Goal: Share content: Share content

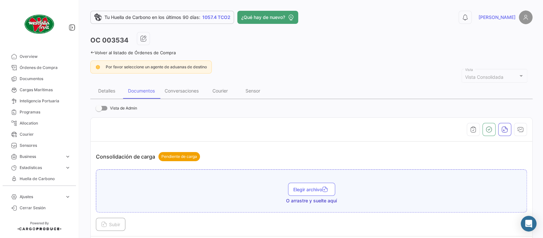
click at [153, 51] on link "Volver al listado de Órdenes de Compra" at bounding box center [132, 52] width 85 height 5
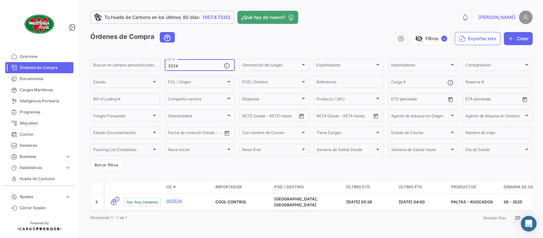
click at [179, 65] on input "3534" at bounding box center [196, 66] width 56 height 5
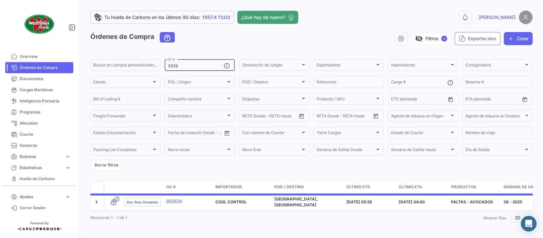
type input "3539"
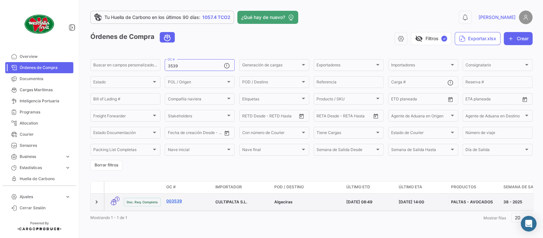
click at [177, 203] on link "003539" at bounding box center [188, 201] width 44 height 6
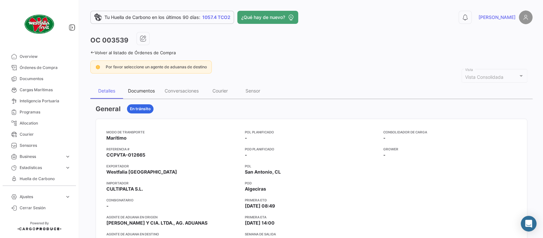
click at [148, 92] on div "Documentos" at bounding box center [141, 91] width 27 height 6
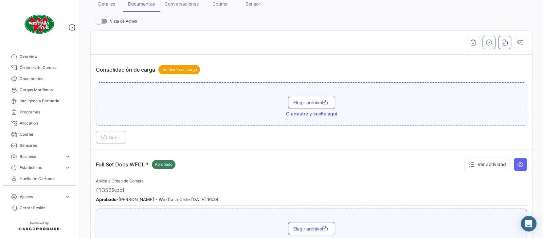
scroll to position [44, 0]
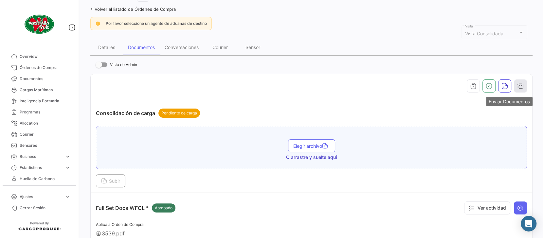
click at [518, 84] on icon "button" at bounding box center [520, 86] width 7 height 7
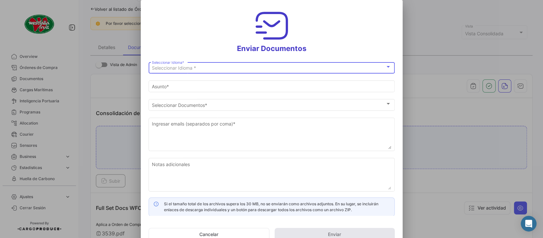
click at [191, 67] on span "Seleccionar Idioma *" at bounding box center [174, 68] width 44 height 6
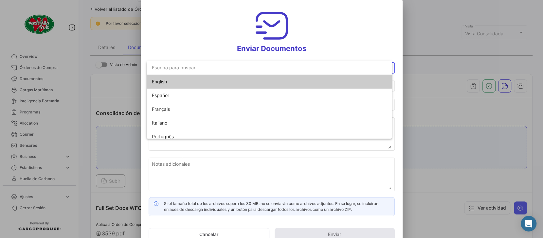
click at [164, 81] on span "English" at bounding box center [159, 82] width 15 height 6
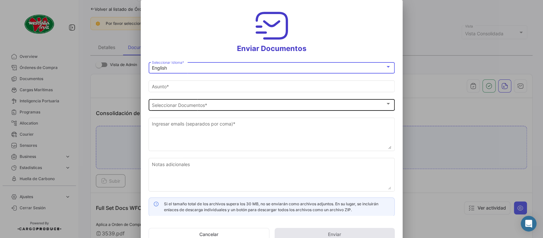
click at [216, 106] on div "Seleccionar Documentos" at bounding box center [268, 105] width 233 height 6
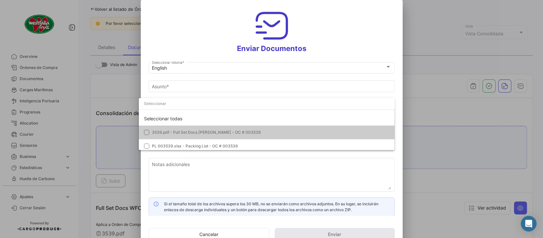
click at [176, 135] on span "3539.pdf - Full Set Docs [PERSON_NAME] - OC # 003539" at bounding box center [271, 133] width 238 height 6
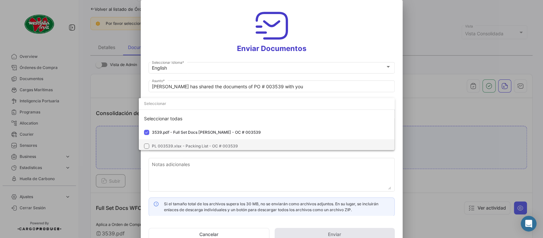
click at [175, 147] on span "PL 003539.xlsx - Packing List - OC # 003539" at bounding box center [195, 146] width 86 height 5
click at [226, 84] on div at bounding box center [271, 119] width 543 height 238
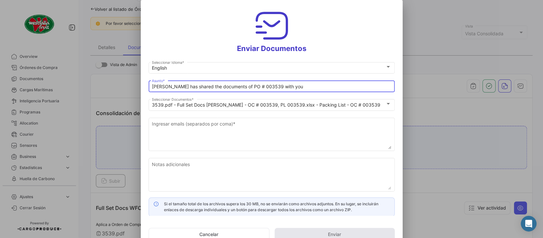
drag, startPoint x: 234, startPoint y: 87, endPoint x: 115, endPoint y: 87, distance: 119.8
click at [115, 87] on div "Enviar Documentos English Seleccionar Idioma * [PERSON_NAME] has shared the doc…" at bounding box center [271, 119] width 543 height 238
type input "WESTFALIA CHILE DOCS PO # 003539 MN [PERSON_NAME]"
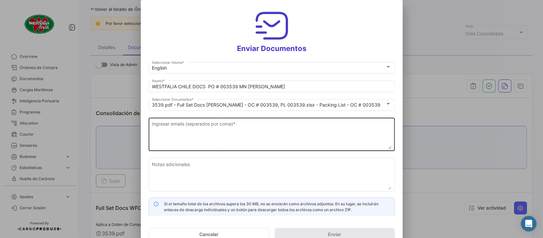
click at [171, 121] on textarea "Ingresar emails (separados por coma) *" at bounding box center [271, 134] width 239 height 29
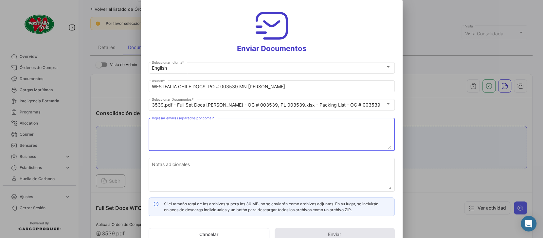
paste textarea "[EMAIL_ADDRESS][DOMAIN_NAME], [DOMAIN_NAME][EMAIL_ADDRESS][DOMAIN_NAME], [PERSO…"
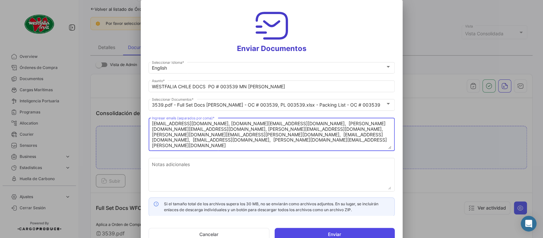
type textarea "[EMAIL_ADDRESS][DOMAIN_NAME], [DOMAIN_NAME][EMAIL_ADDRESS][DOMAIN_NAME], [PERSO…"
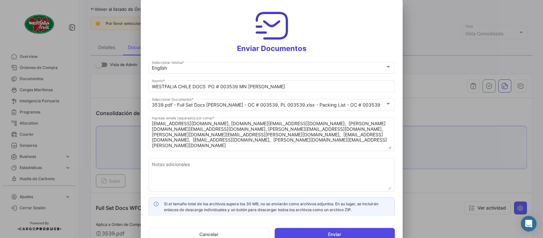
click at [325, 233] on button "Enviar" at bounding box center [335, 234] width 120 height 13
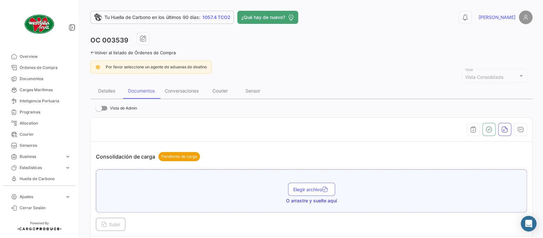
scroll to position [0, 0]
click at [165, 50] on link "Volver al listado de Órdenes de Compra" at bounding box center [132, 52] width 85 height 5
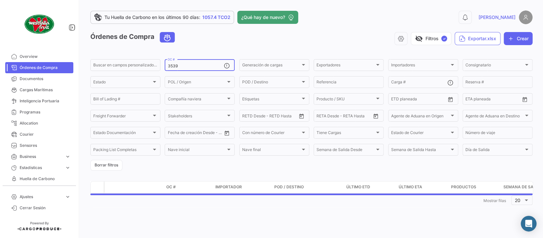
click at [194, 66] on input "3539" at bounding box center [196, 66] width 56 height 5
type input "3535"
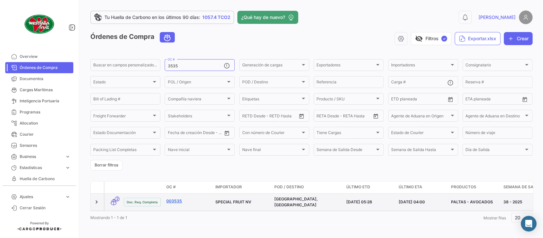
click at [179, 201] on link "003535" at bounding box center [188, 201] width 44 height 6
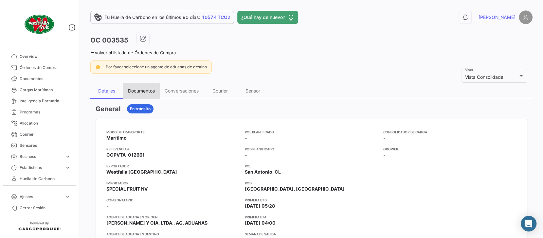
click at [151, 94] on div "Documentos" at bounding box center [141, 91] width 37 height 16
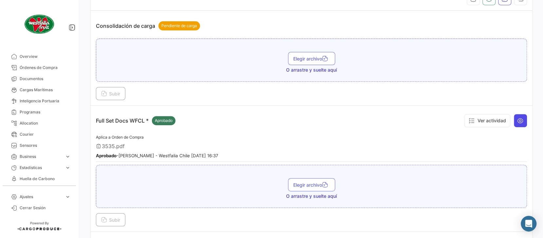
scroll to position [87, 0]
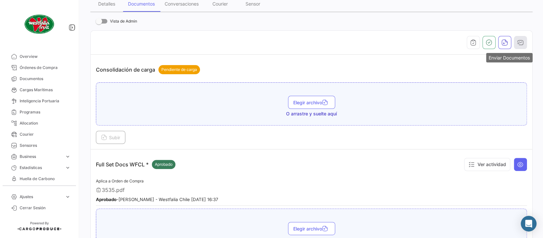
click at [517, 41] on icon "button" at bounding box center [520, 42] width 7 height 7
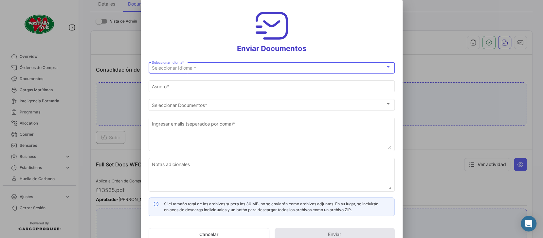
click at [205, 66] on div "Seleccionar Idioma *" at bounding box center [268, 68] width 233 height 6
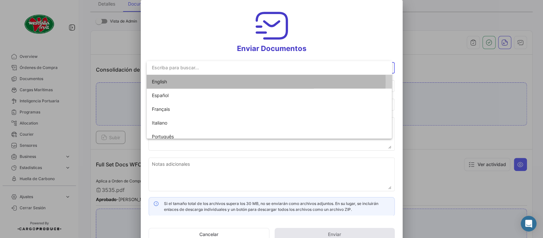
click at [169, 81] on span "English" at bounding box center [198, 82] width 92 height 14
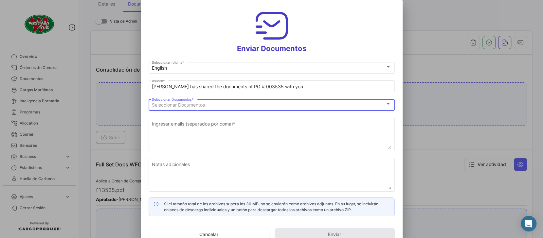
click at [210, 107] on div "Seleccionar Documentos" at bounding box center [268, 105] width 233 height 6
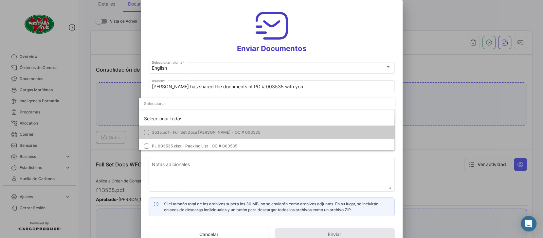
click at [177, 129] on mat-option "3535.pdf - Full Set Docs [PERSON_NAME] - OC # 003535" at bounding box center [267, 133] width 256 height 14
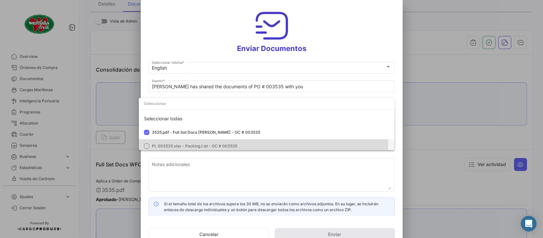
click at [176, 143] on mat-option "PL 003535.xlsx - Packing List - OC # 003535" at bounding box center [267, 146] width 256 height 14
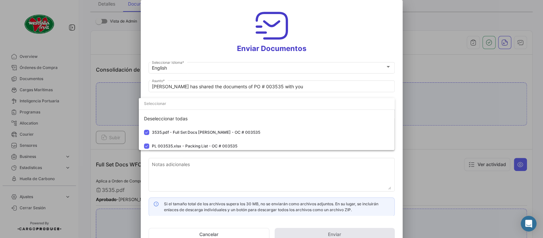
click at [198, 43] on div at bounding box center [271, 119] width 543 height 238
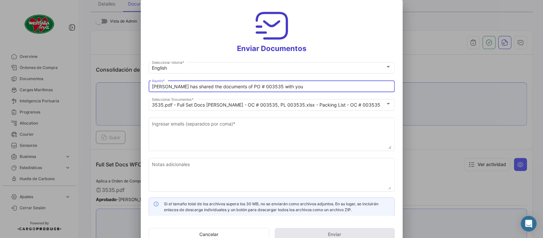
drag, startPoint x: 235, startPoint y: 86, endPoint x: 108, endPoint y: 80, distance: 126.7
click at [108, 80] on div "Enviar Documentos English Seleccionar Idioma * [PERSON_NAME] has shared the doc…" at bounding box center [271, 119] width 543 height 238
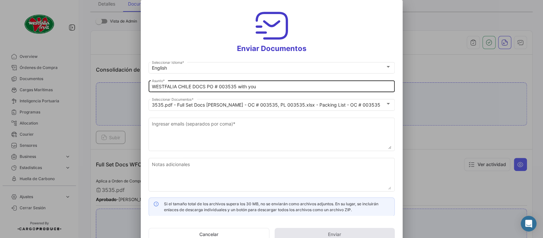
click at [283, 91] on div "WESTFALIA CHILE DOCS PO # 003535 with you Asunto *" at bounding box center [271, 86] width 239 height 13
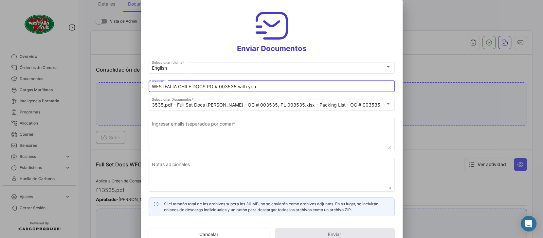
click at [280, 86] on input "WESTFALIA CHILE DOCS PO # 003535 with you" at bounding box center [271, 87] width 239 height 6
type input "WESTFALIA CHILE DOCS PO # 003535 MN [PERSON_NAME]"
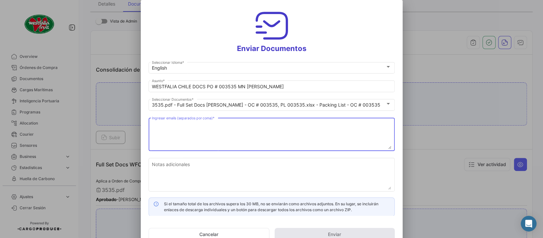
click at [184, 133] on textarea "Ingresar emails (separados por coma) *" at bounding box center [271, 134] width 239 height 29
paste textarea "[EMAIL_ADDRESS][DOMAIN_NAME], [EMAIL_ADDRESS][DOMAIN_NAME], [EMAIL_ADDRESS][DOM…"
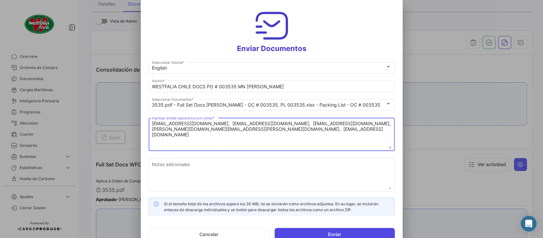
type textarea "[EMAIL_ADDRESS][DOMAIN_NAME], [EMAIL_ADDRESS][DOMAIN_NAME], [EMAIL_ADDRESS][DOM…"
click at [366, 234] on button "Enviar" at bounding box center [335, 234] width 120 height 13
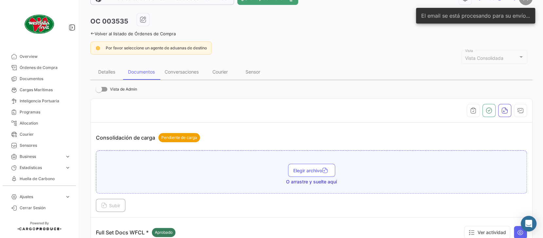
scroll to position [0, 0]
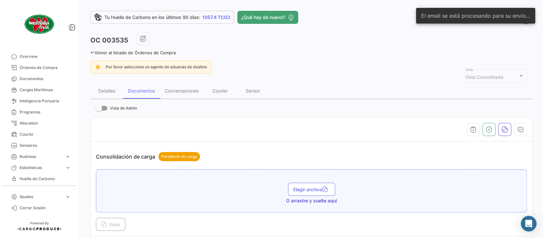
click at [150, 54] on link "Volver al listado de Órdenes de Compra" at bounding box center [132, 52] width 85 height 5
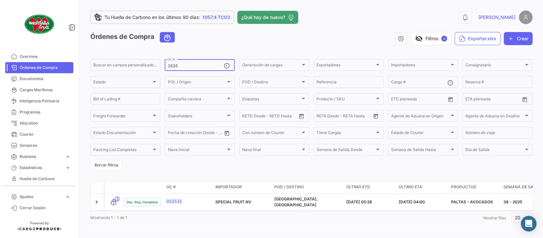
click at [186, 66] on input "3535" at bounding box center [196, 66] width 56 height 5
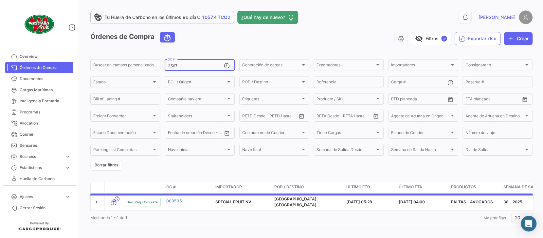
type input "3567"
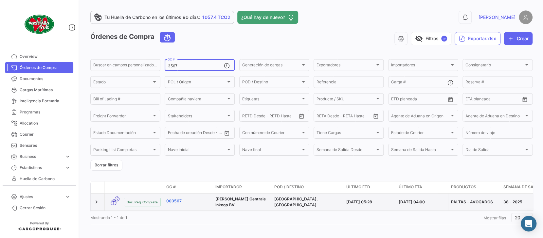
click at [177, 203] on link "003567" at bounding box center [188, 201] width 44 height 6
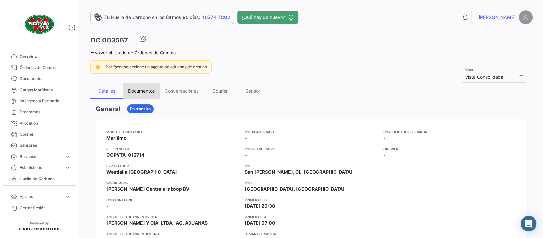
click at [150, 92] on div "Documentos" at bounding box center [141, 91] width 27 height 6
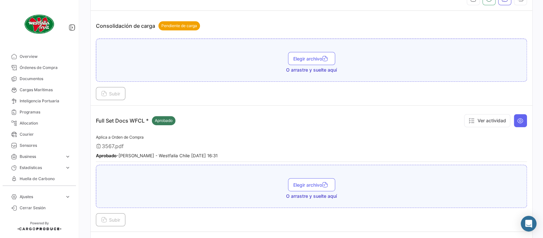
scroll to position [87, 0]
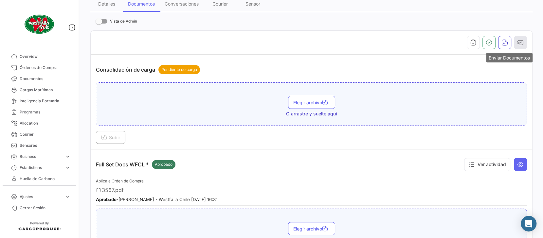
click at [518, 41] on icon "button" at bounding box center [520, 42] width 7 height 7
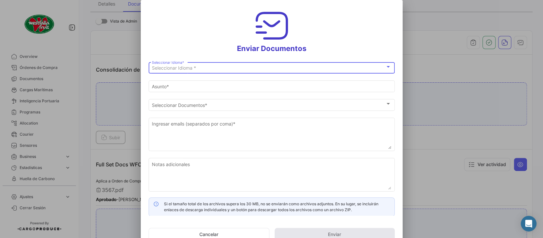
click at [227, 65] on div "Seleccionar Idioma * Seleccionar Idioma *" at bounding box center [271, 67] width 239 height 13
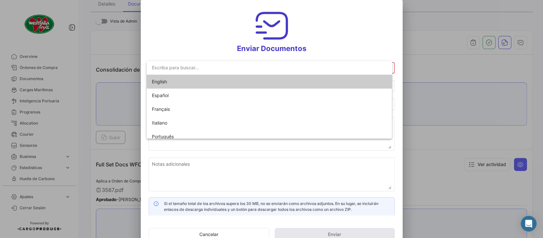
click at [163, 82] on span "English" at bounding box center [159, 82] width 15 height 6
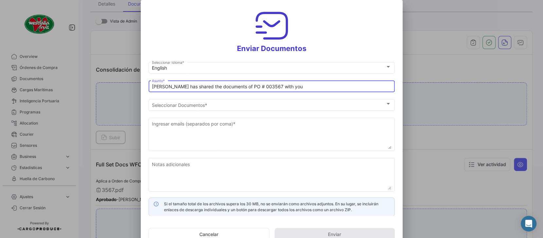
drag, startPoint x: 234, startPoint y: 85, endPoint x: 140, endPoint y: 85, distance: 93.6
click at [140, 85] on div "Enviar Documentos English Seleccionar Idioma * [PERSON_NAME] has shared the doc…" at bounding box center [271, 119] width 543 height 238
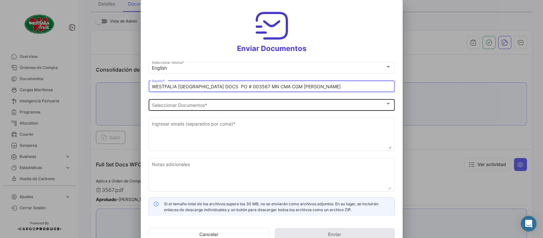
type input "WESTFALIA [GEOGRAPHIC_DATA] DOCS PO # 003567 MN CMA CGM [PERSON_NAME]"
click at [180, 106] on span "Seleccionar Documentos" at bounding box center [268, 105] width 233 height 6
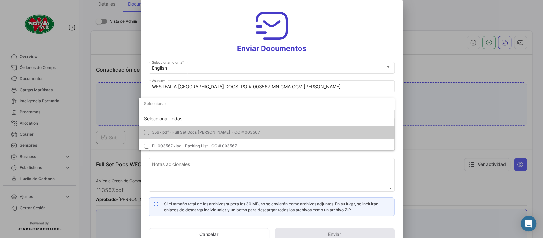
click at [166, 134] on span "3567.pdf - Full Set Docs [PERSON_NAME] - OC # 003567" at bounding box center [206, 132] width 108 height 5
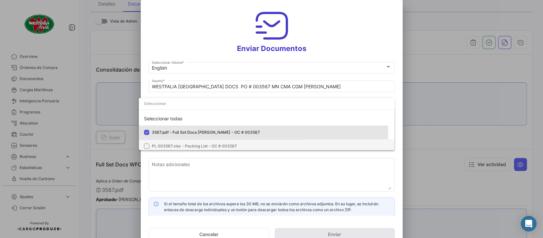
click at [166, 144] on span "PL 003567.xlsx - Packing List - OC # 003567" at bounding box center [194, 146] width 85 height 5
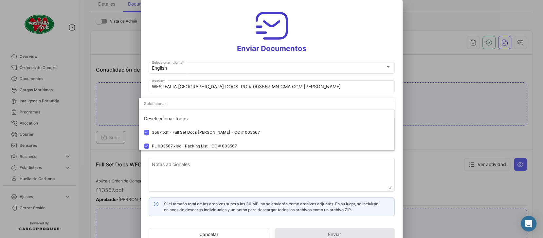
click at [204, 26] on div at bounding box center [271, 119] width 543 height 238
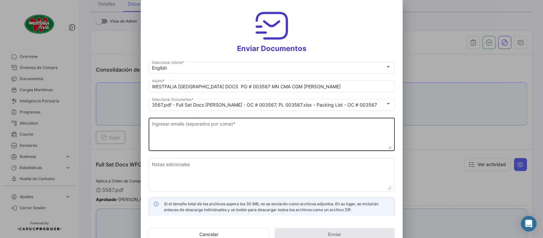
click at [217, 125] on textarea "Ingresar emails (separados por coma) *" at bounding box center [271, 134] width 239 height 29
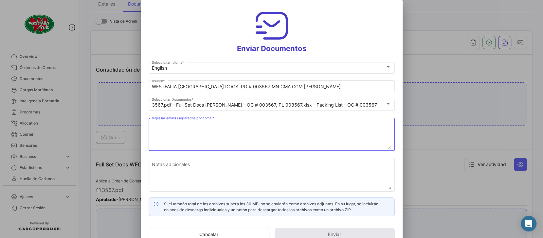
paste textarea "[EMAIL_ADDRESS][DOMAIN_NAME], [PERSON_NAME][DOMAIN_NAME][EMAIL_ADDRESS][PERSON_…"
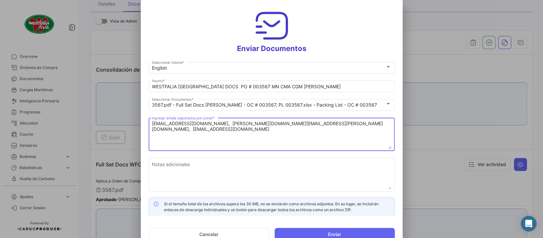
type textarea "[EMAIL_ADDRESS][DOMAIN_NAME], [PERSON_NAME][DOMAIN_NAME][EMAIL_ADDRESS][PERSON_…"
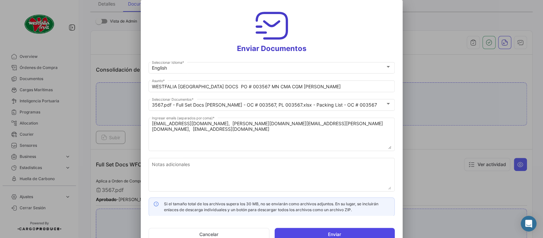
click at [324, 232] on button "Enviar" at bounding box center [335, 234] width 120 height 13
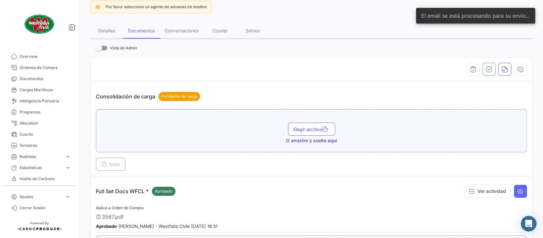
scroll to position [44, 0]
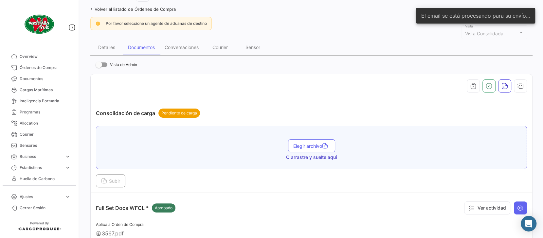
drag, startPoint x: 155, startPoint y: 10, endPoint x: 229, endPoint y: 227, distance: 229.3
click at [155, 10] on link "Volver al listado de Órdenes de Compra" at bounding box center [132, 9] width 85 height 5
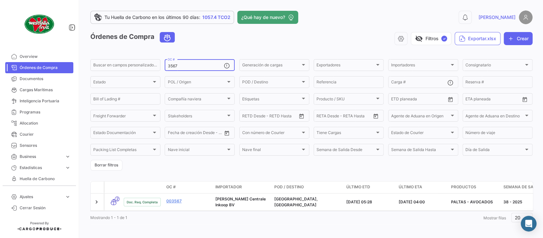
click at [193, 65] on input "3567" at bounding box center [196, 66] width 56 height 5
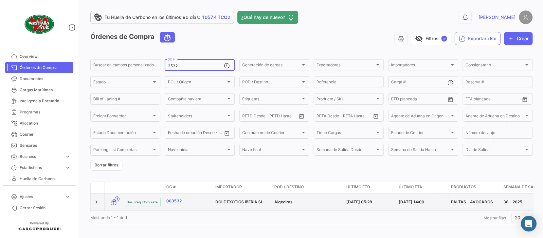
type input "3532"
click at [175, 204] on link "003532" at bounding box center [188, 201] width 44 height 6
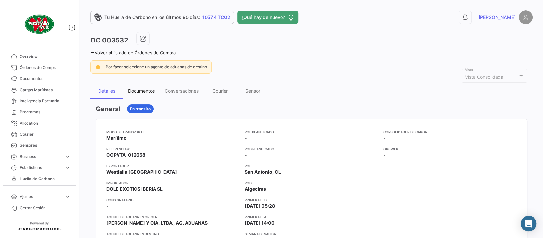
click at [134, 89] on div "Documentos" at bounding box center [141, 91] width 27 height 6
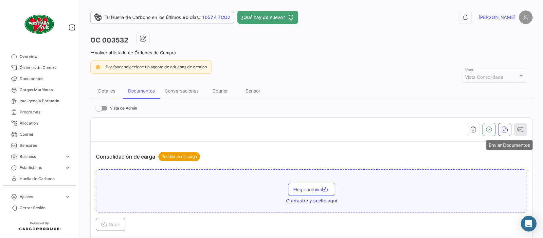
click at [517, 129] on icon "button" at bounding box center [520, 129] width 7 height 7
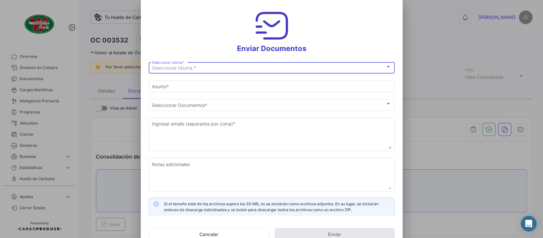
click at [189, 70] on span "Seleccionar Idioma *" at bounding box center [174, 68] width 44 height 6
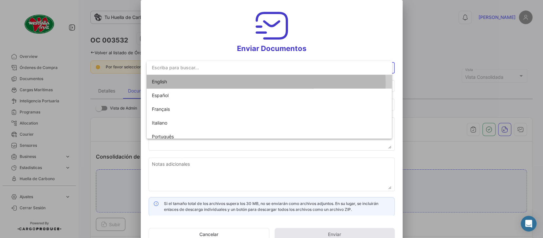
click at [176, 83] on span "English" at bounding box center [198, 82] width 92 height 14
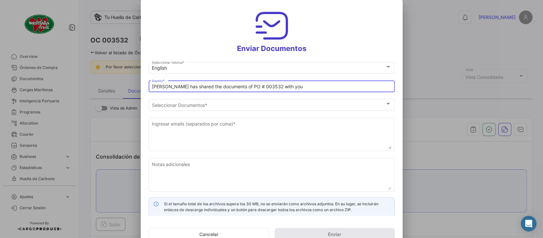
drag, startPoint x: 235, startPoint y: 85, endPoint x: 81, endPoint y: 85, distance: 153.8
click at [81, 85] on div "Enviar Documentos English Seleccionar Idioma * [PERSON_NAME] has shared the doc…" at bounding box center [271, 119] width 543 height 238
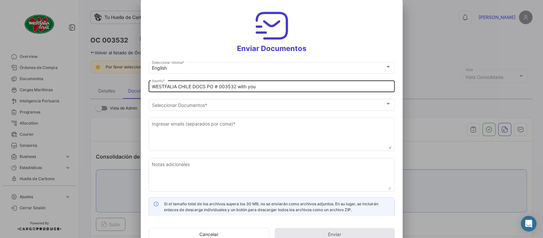
click at [269, 83] on div "WESTFALIA CHILE DOCS PO # 003532 with you Asunto *" at bounding box center [271, 86] width 239 height 13
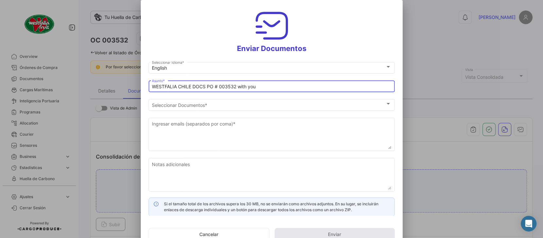
click at [271, 86] on input "WESTFALIA CHILE DOCS PO # 003532 with you" at bounding box center [271, 87] width 239 height 6
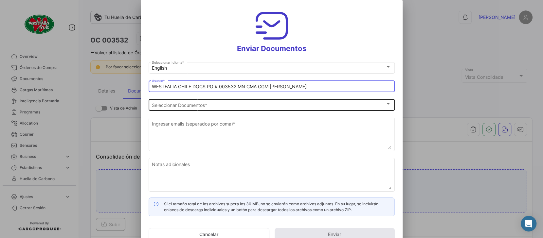
type input "WESTFALIA CHILE DOCS PO # 003532 MN CMA CGM [PERSON_NAME]"
click at [214, 106] on div "Seleccionar Documentos" at bounding box center [268, 105] width 233 height 6
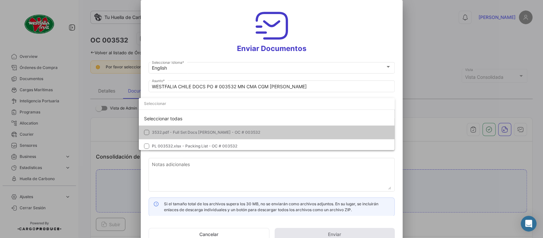
click at [163, 133] on span "3532.pdf - Full Set Docs [PERSON_NAME] - OC # 003532" at bounding box center [206, 132] width 108 height 5
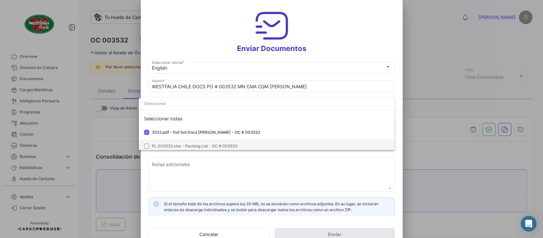
click at [166, 147] on span "PL 003532.xlsx - Packing List - OC # 003532" at bounding box center [194, 146] width 85 height 5
click at [197, 26] on div at bounding box center [271, 119] width 543 height 238
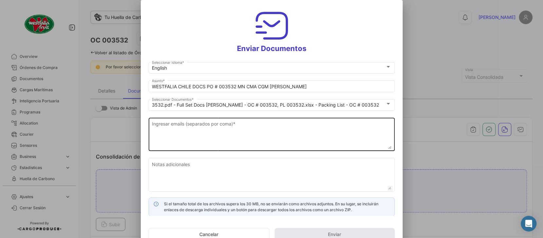
click at [186, 129] on textarea "Ingresar emails (separados por coma) *" at bounding box center [271, 134] width 239 height 29
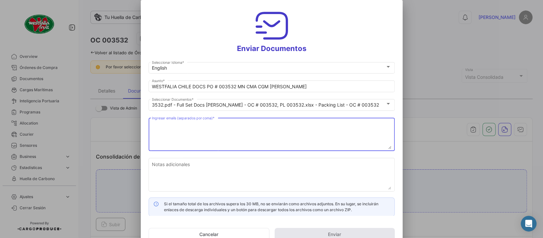
paste textarea "[EMAIL_ADDRESS][DOMAIN_NAME], [DOMAIN_NAME][EMAIL_ADDRESS][DOMAIN_NAME], [PERSO…"
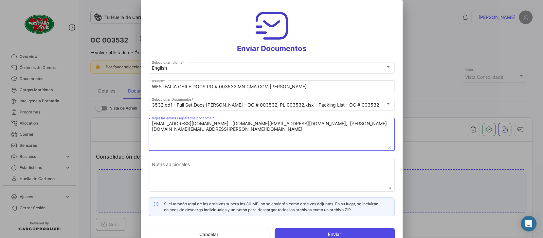
type textarea "[EMAIL_ADDRESS][DOMAIN_NAME], [DOMAIN_NAME][EMAIL_ADDRESS][DOMAIN_NAME], [PERSO…"
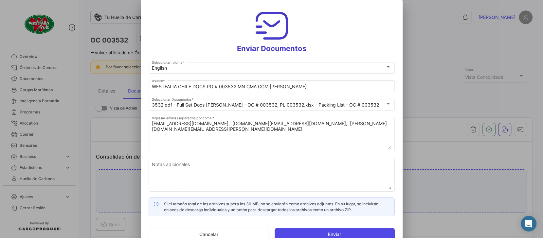
click at [367, 233] on button "Enviar" at bounding box center [335, 234] width 120 height 13
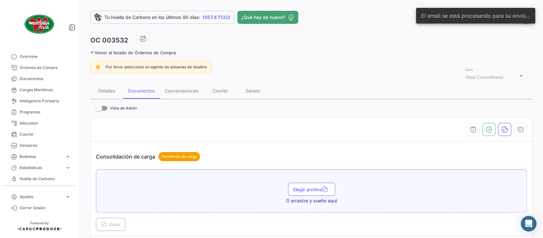
click at [166, 53] on link "Volver al listado de Órdenes de Compra" at bounding box center [132, 52] width 85 height 5
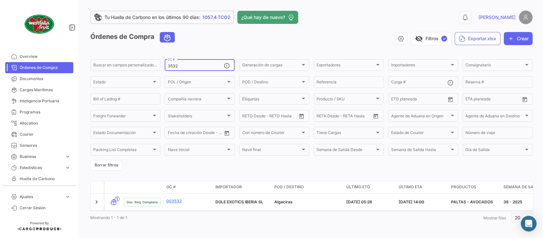
click at [187, 64] on input "3532" at bounding box center [196, 66] width 56 height 5
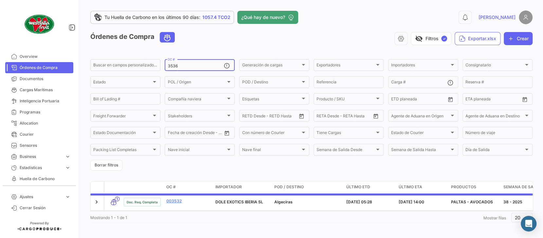
type input "3536"
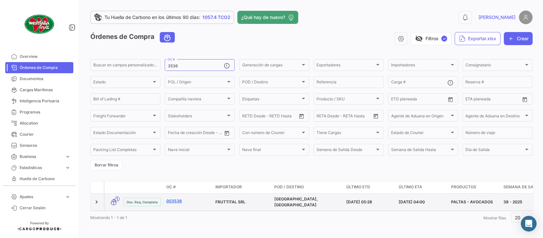
click at [175, 204] on link "003536" at bounding box center [188, 201] width 44 height 6
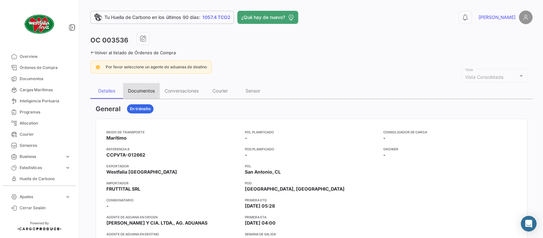
click at [144, 91] on div "Documentos" at bounding box center [141, 91] width 27 height 6
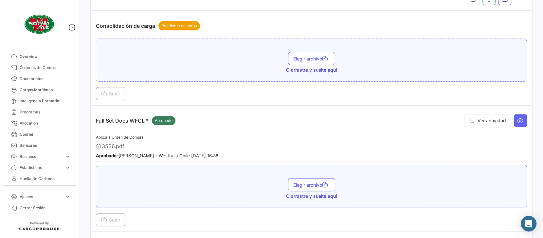
scroll to position [44, 0]
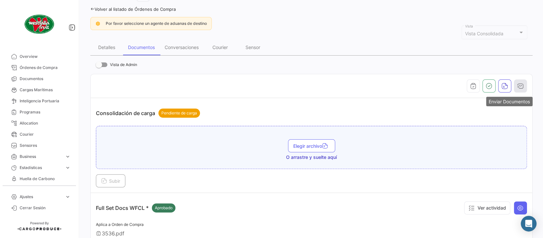
click at [517, 84] on icon "button" at bounding box center [520, 86] width 7 height 7
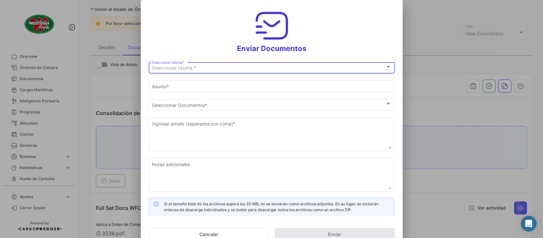
click at [207, 68] on div "Seleccionar Idioma *" at bounding box center [268, 68] width 233 height 6
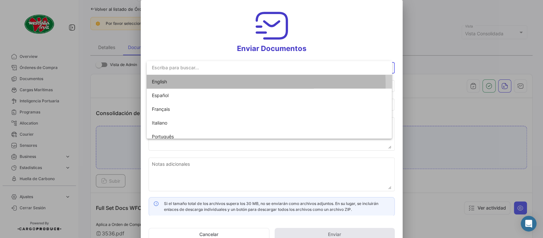
click at [167, 85] on span "English" at bounding box center [198, 82] width 92 height 14
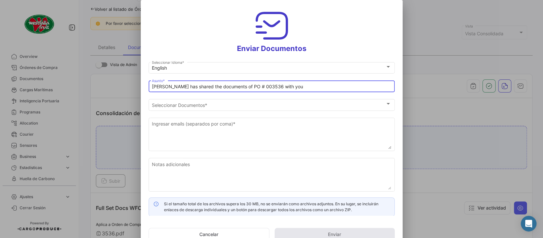
drag, startPoint x: 235, startPoint y: 85, endPoint x: 145, endPoint y: 85, distance: 90.0
click at [145, 85] on mat-dialog-content "English Seleccionar Idioma * [PERSON_NAME] has shared the documents of PO # 003…" at bounding box center [272, 138] width 262 height 155
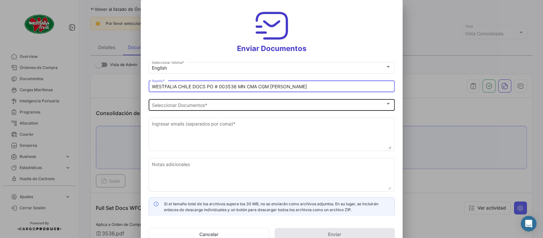
type input "WESTFALIA CHILE DOCS PO # 003536 MN CMA CGM [PERSON_NAME]"
click at [211, 108] on div "Seleccionar Documentos" at bounding box center [268, 105] width 233 height 6
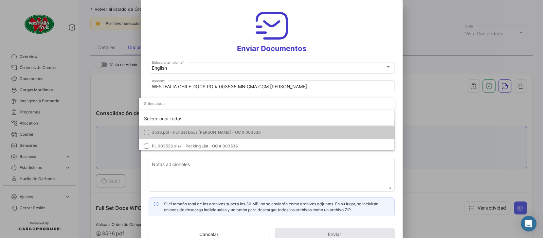
click at [179, 132] on span "3536.pdf - Full Set Docs [PERSON_NAME] - OC # 003536" at bounding box center [206, 132] width 109 height 5
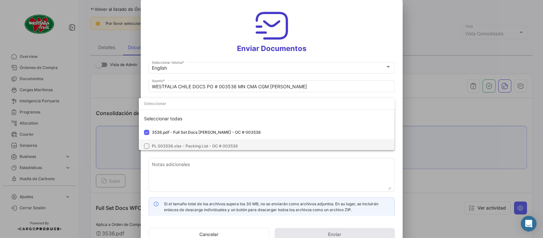
click at [177, 144] on span "PL 003536.xlsx - Packing List - OC # 003536" at bounding box center [195, 146] width 86 height 5
click at [204, 44] on div at bounding box center [271, 119] width 543 height 238
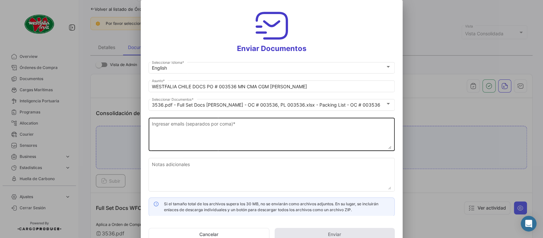
click at [197, 125] on textarea "Ingresar emails (separados por coma) *" at bounding box center [271, 134] width 239 height 29
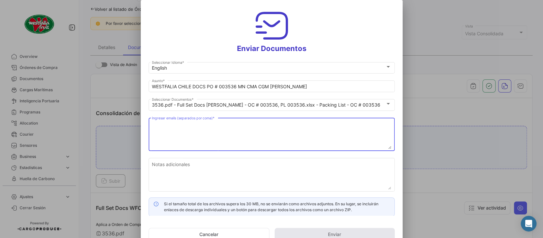
paste textarea "[EMAIL_ADDRESS][DOMAIN_NAME], [EMAIL_ADDRESS][DOMAIN_NAME], [EMAIL_ADDRESS][DOM…"
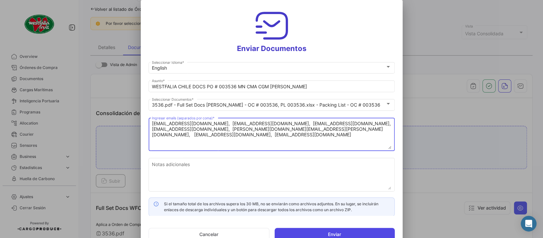
type textarea "[EMAIL_ADDRESS][DOMAIN_NAME], [EMAIL_ADDRESS][DOMAIN_NAME], [EMAIL_ADDRESS][DOM…"
click at [348, 234] on button "Enviar" at bounding box center [335, 234] width 120 height 13
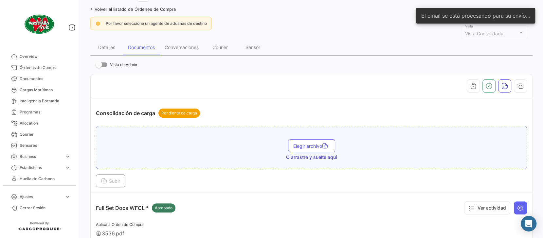
click at [166, 10] on link "Volver al listado de Órdenes de Compra" at bounding box center [132, 9] width 85 height 5
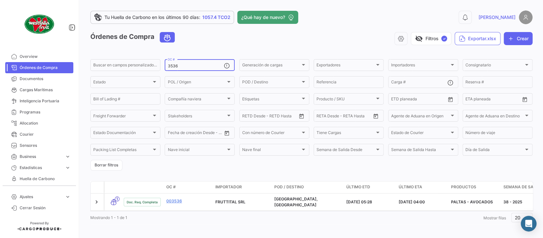
click at [184, 67] on input "3536" at bounding box center [196, 66] width 56 height 5
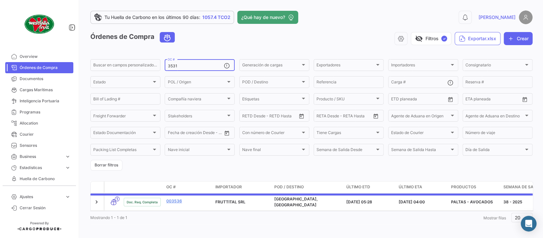
type input "3531"
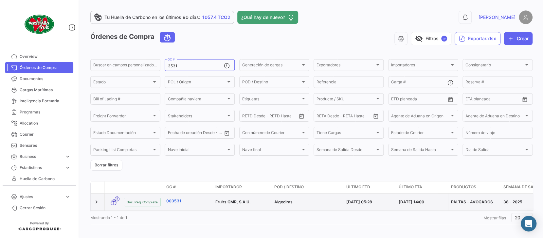
click at [175, 200] on link "003531" at bounding box center [188, 201] width 44 height 6
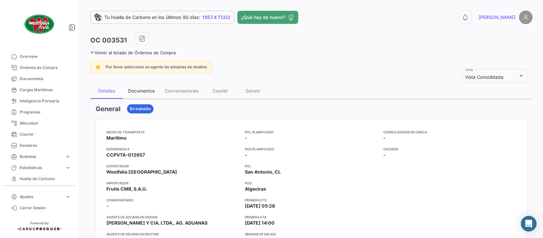
click at [148, 90] on div "Documentos" at bounding box center [141, 91] width 27 height 6
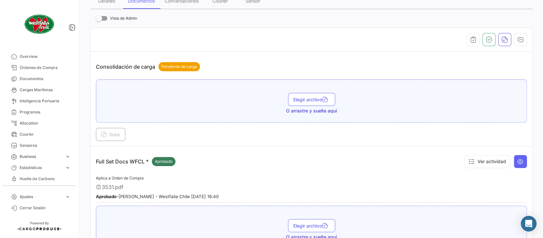
scroll to position [87, 0]
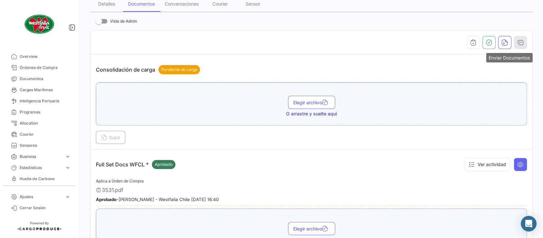
click at [517, 39] on icon "button" at bounding box center [520, 42] width 7 height 7
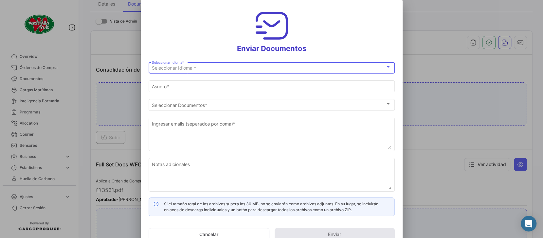
click at [187, 68] on span "Seleccionar Idioma *" at bounding box center [174, 68] width 44 height 6
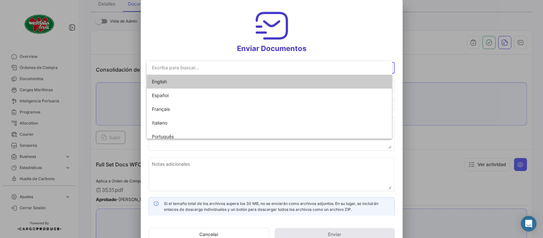
click at [159, 80] on span "English" at bounding box center [159, 82] width 15 height 6
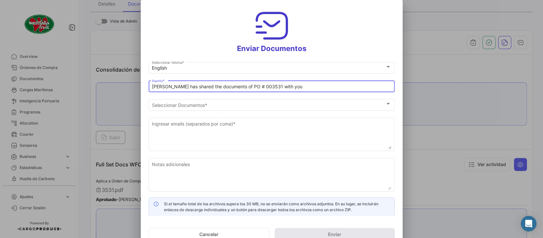
drag, startPoint x: 233, startPoint y: 86, endPoint x: 123, endPoint y: 81, distance: 110.0
click at [123, 81] on div "Enviar Documentos English Seleccionar Idioma * [PERSON_NAME] has shared the doc…" at bounding box center [271, 119] width 543 height 238
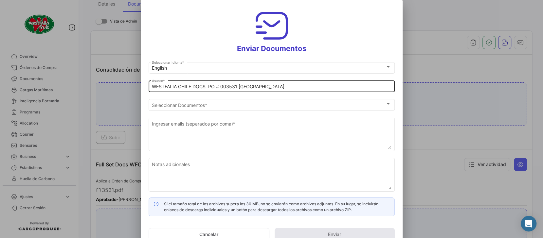
click at [276, 85] on input "WESTFALIA CHILE DOCS PO # 003531 [GEOGRAPHIC_DATA]" at bounding box center [271, 87] width 239 height 6
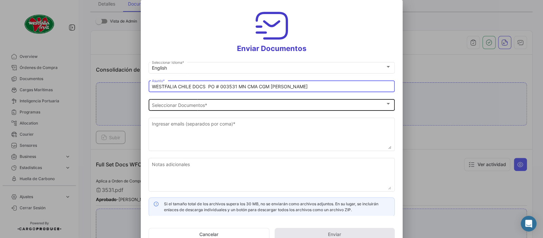
type input "WESTFALIA CHILE DOCS PO # 003531 MN CMA CGM [PERSON_NAME]"
click at [188, 104] on span "Seleccionar Documentos" at bounding box center [268, 105] width 233 height 6
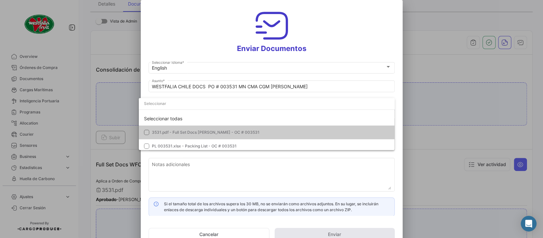
click at [163, 133] on span "3531.pdf - Full Set Docs [PERSON_NAME] - OC # 003531" at bounding box center [206, 132] width 108 height 5
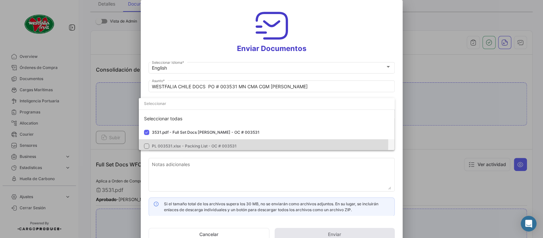
click at [162, 143] on span "PL 003531.xlsx - Packing List - OC # 003531" at bounding box center [271, 146] width 238 height 6
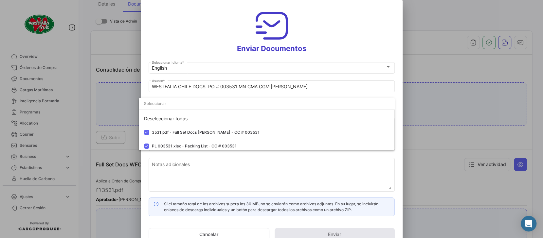
click at [179, 37] on div at bounding box center [271, 119] width 543 height 238
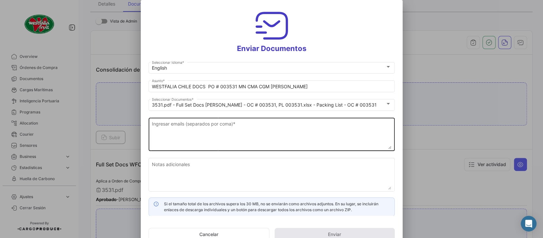
click at [189, 133] on textarea "Ingresar emails (separados por coma) *" at bounding box center [271, 134] width 239 height 29
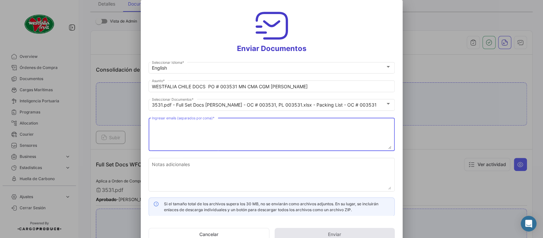
paste textarea "[EMAIL_ADDRESS][DOMAIN_NAME], [EMAIL_ADDRESS][DOMAIN_NAME], [DOMAIN_NAME][EMAIL…"
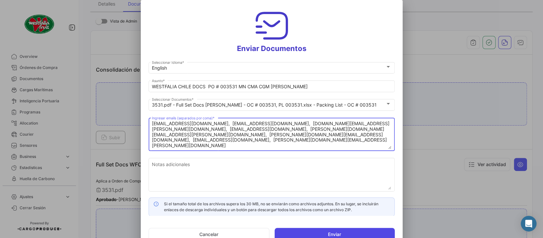
type textarea "[EMAIL_ADDRESS][DOMAIN_NAME], [EMAIL_ADDRESS][DOMAIN_NAME], [DOMAIN_NAME][EMAIL…"
click at [342, 236] on button "Enviar" at bounding box center [335, 234] width 120 height 13
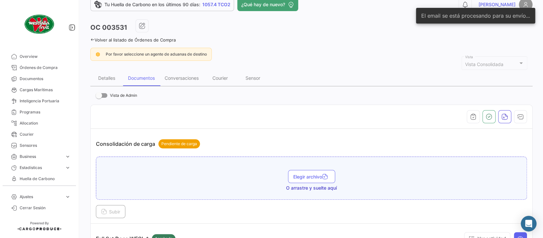
scroll to position [0, 0]
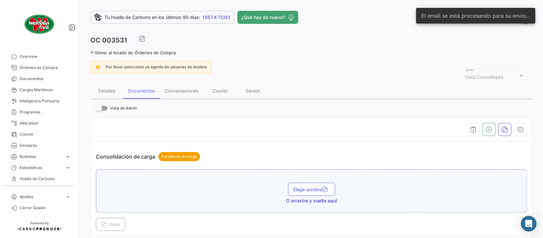
drag, startPoint x: 168, startPoint y: 52, endPoint x: 218, endPoint y: 213, distance: 169.2
click at [168, 52] on link "Volver al listado de Órdenes de Compra" at bounding box center [132, 52] width 85 height 5
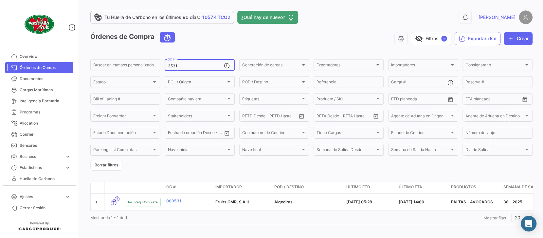
click at [201, 66] on input "3531" at bounding box center [196, 66] width 56 height 5
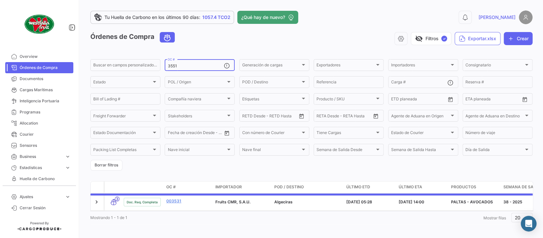
type input "3551"
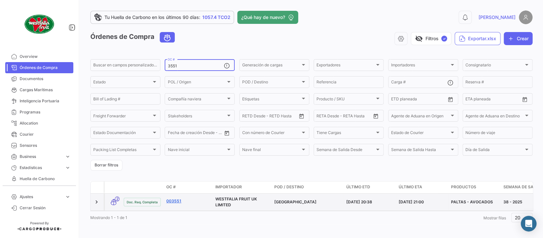
click at [176, 203] on link "003551" at bounding box center [188, 201] width 44 height 6
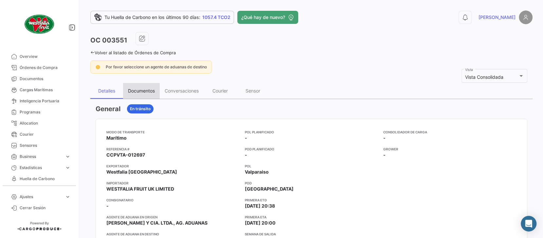
click at [144, 91] on div "Documentos" at bounding box center [141, 91] width 27 height 6
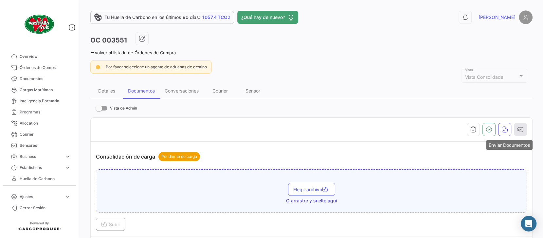
click at [520, 130] on button "button" at bounding box center [520, 129] width 13 height 13
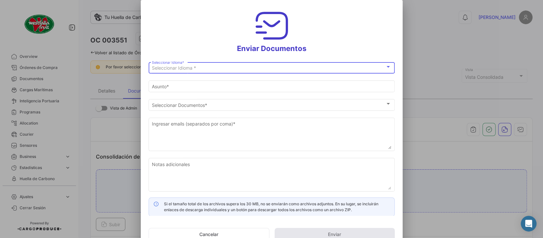
click at [203, 68] on div "Seleccionar Idioma *" at bounding box center [268, 68] width 233 height 6
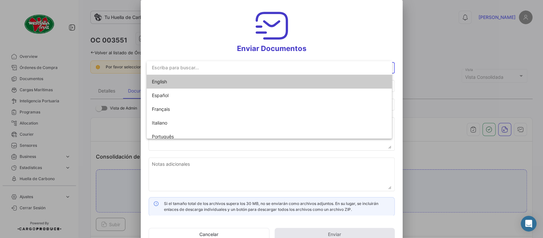
click at [167, 82] on span "English" at bounding box center [159, 82] width 15 height 6
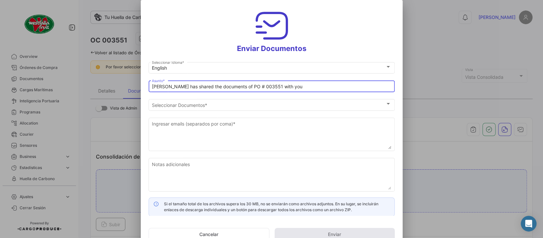
drag, startPoint x: 234, startPoint y: 86, endPoint x: 112, endPoint y: 80, distance: 122.5
click at [112, 80] on div "Enviar Documentos English Seleccionar Idioma * [PERSON_NAME] has shared the doc…" at bounding box center [271, 119] width 543 height 238
type input "WESTFALIA CHILE DOCS PO # 003551 MN CMA CGM [PERSON_NAME]"
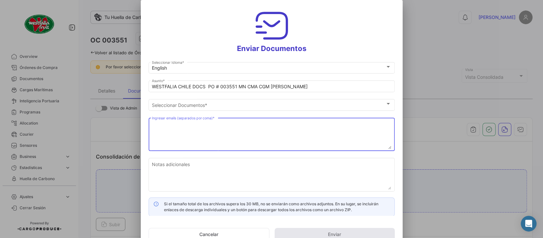
click at [170, 127] on textarea "Ingresar emails (separados por coma) *" at bounding box center [271, 134] width 239 height 29
paste textarea "[PERSON_NAME][EMAIL_ADDRESS][PERSON_NAME][DOMAIN_NAME], [PERSON_NAME][DOMAIN_NA…"
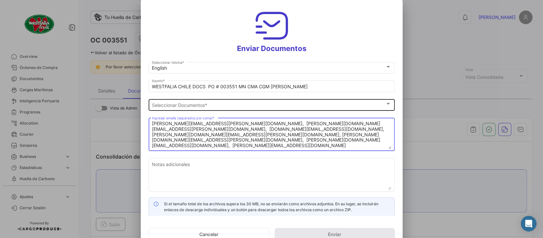
type textarea "[PERSON_NAME][EMAIL_ADDRESS][PERSON_NAME][DOMAIN_NAME], [PERSON_NAME][DOMAIN_NA…"
click at [172, 106] on span "Seleccionar Documentos" at bounding box center [268, 105] width 233 height 6
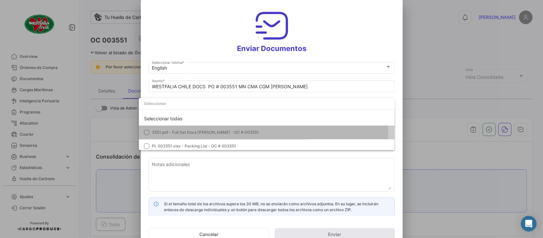
click at [167, 134] on span "3551.pdf - Full Set Docs [PERSON_NAME] - OC # 003551" at bounding box center [205, 132] width 107 height 5
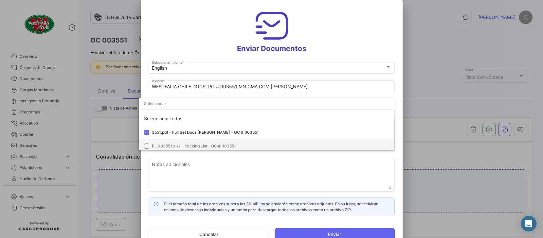
click at [165, 146] on span "PL 003551.xlsx - Packing List - OC # 003551" at bounding box center [194, 146] width 84 height 5
click at [197, 34] on div at bounding box center [271, 119] width 543 height 238
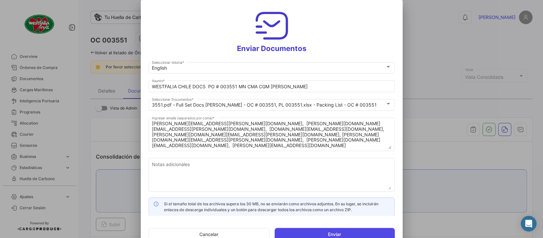
click at [345, 235] on button "Enviar" at bounding box center [335, 234] width 120 height 13
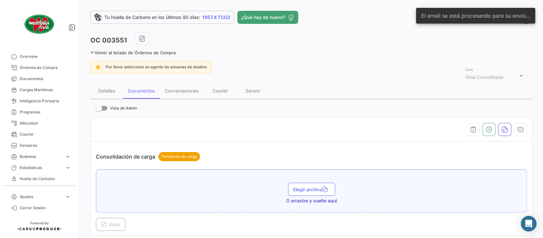
click at [163, 53] on link "Volver al listado de Órdenes de Compra" at bounding box center [132, 52] width 85 height 5
